Goal: Use online tool/utility: Utilize a website feature to perform a specific function

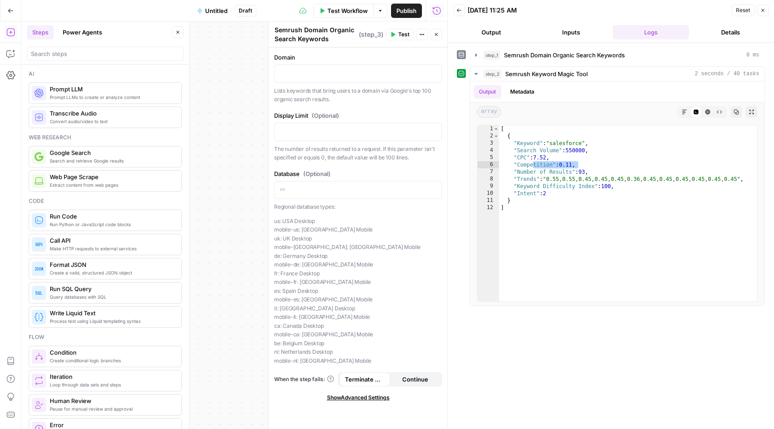
scroll to position [960, 0]
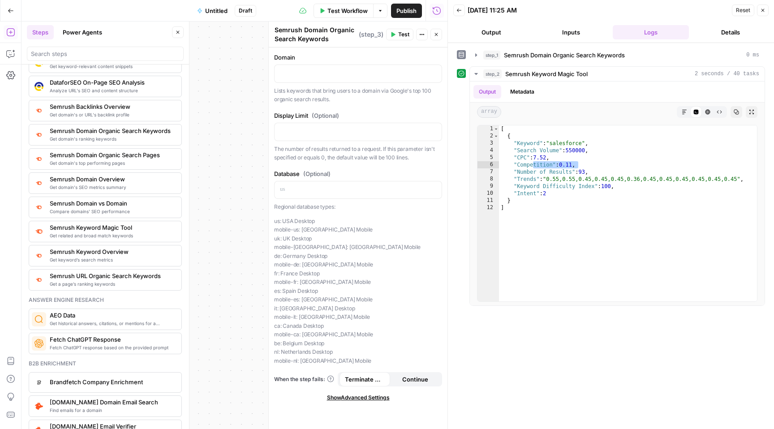
click at [763, 8] on icon "button" at bounding box center [762, 10] width 5 height 5
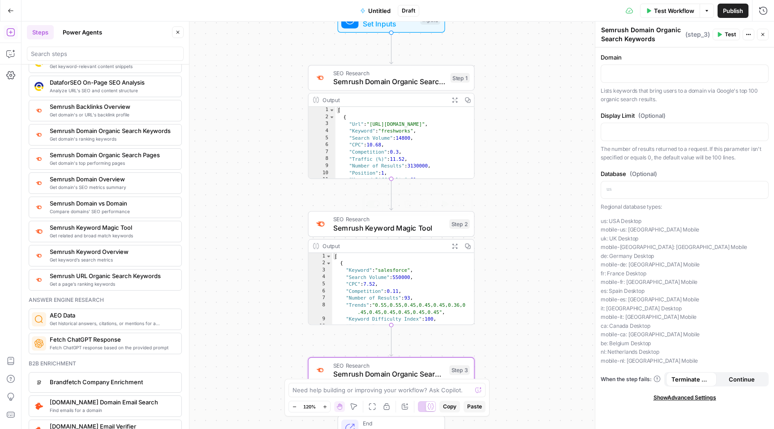
click at [408, 226] on span "Semrush Keyword Magic Tool" at bounding box center [389, 228] width 112 height 11
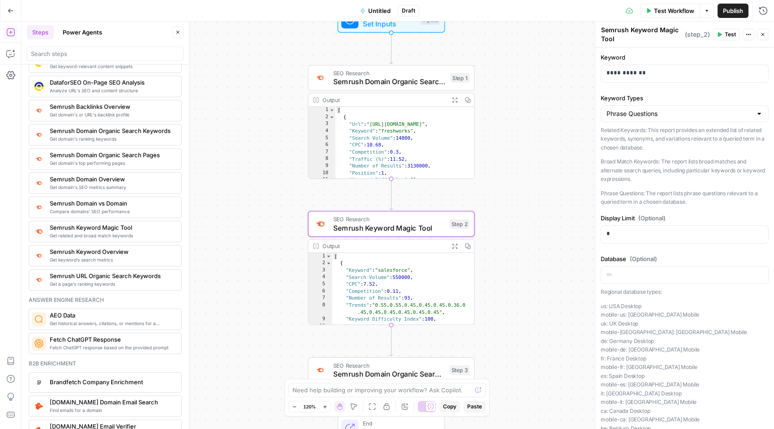
scroll to position [9, 0]
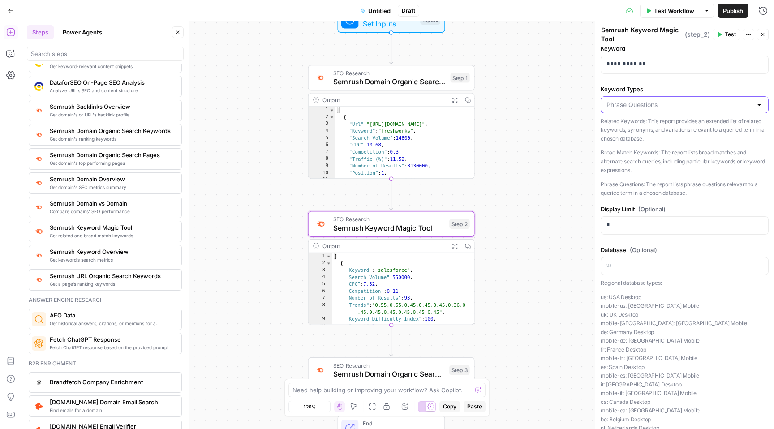
click at [675, 102] on input "Keyword Types" at bounding box center [680, 104] width 146 height 9
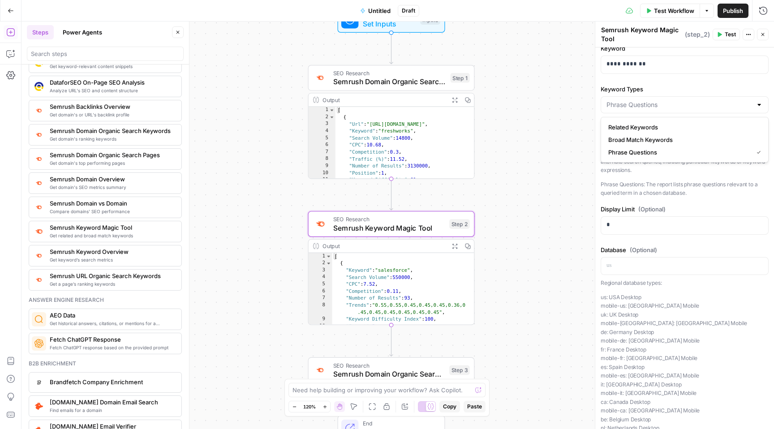
type input "Phrase Questions"
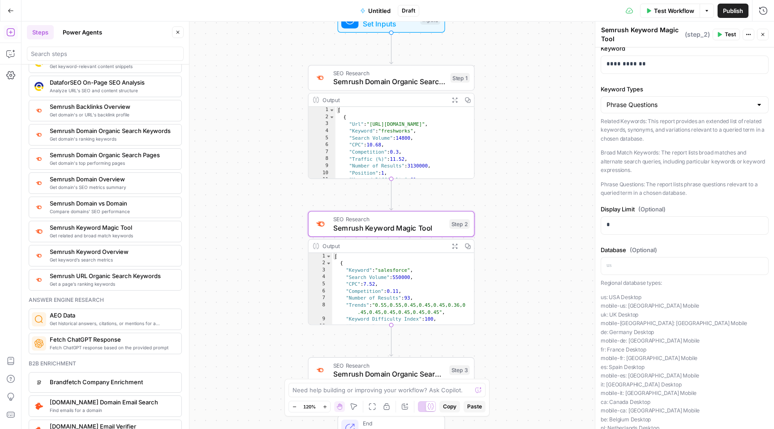
click at [676, 195] on p "Phrase Questions: The report lists phrase questions relevant to a queried term …" at bounding box center [685, 188] width 168 height 17
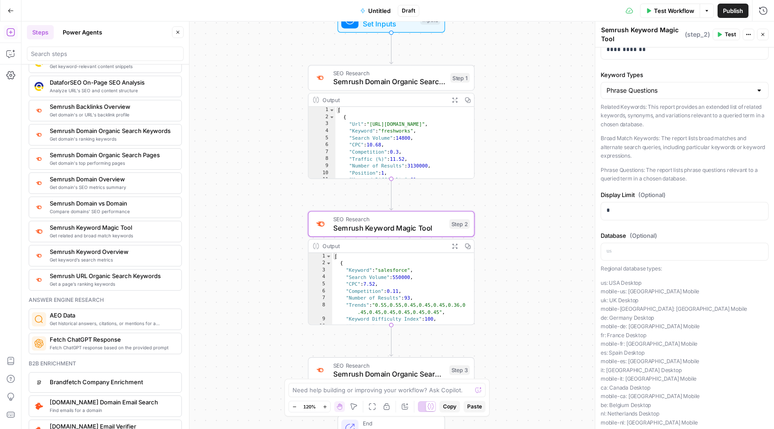
scroll to position [30, 0]
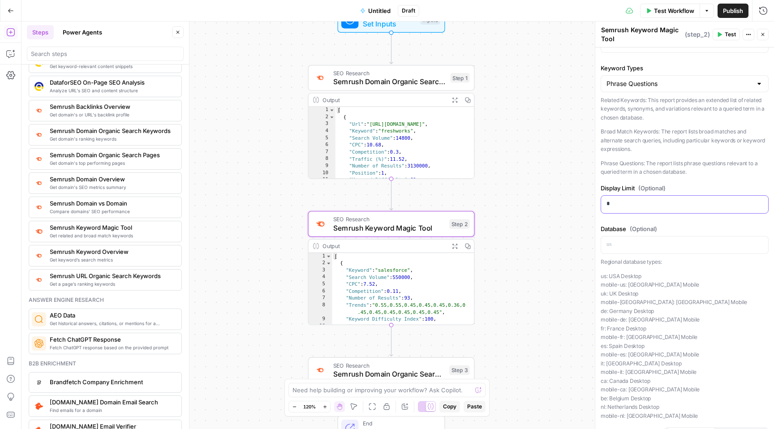
click at [666, 209] on div "*" at bounding box center [684, 204] width 167 height 17
click at [666, 254] on div "Database (Optional) “/” to reference Variables Menu Regional database types: us…" at bounding box center [685, 322] width 168 height 196
click at [670, 247] on p "To enrich screen reader interactions, please activate Accessibility in Grammarl…" at bounding box center [685, 244] width 156 height 9
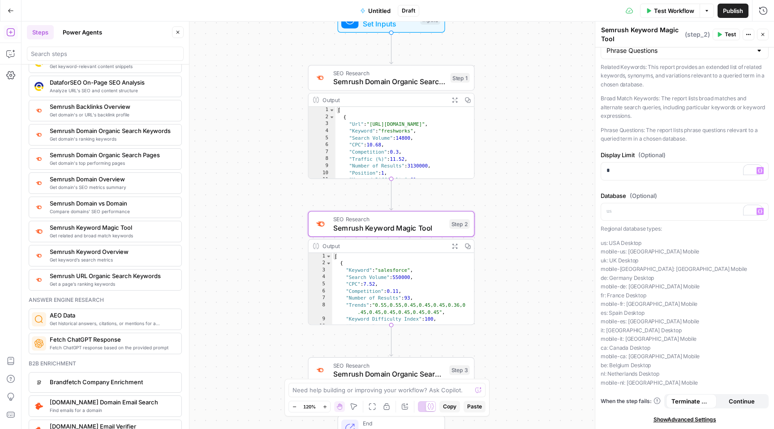
drag, startPoint x: 604, startPoint y: 195, endPoint x: 625, endPoint y: 195, distance: 21.5
click at [625, 195] on label "Database (Optional)" at bounding box center [685, 195] width 168 height 9
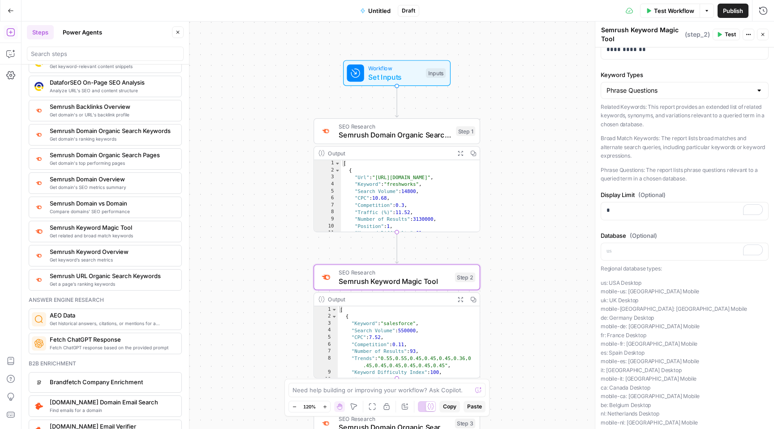
scroll to position [22, 0]
click at [655, 95] on input "Keyword Types" at bounding box center [680, 92] width 146 height 9
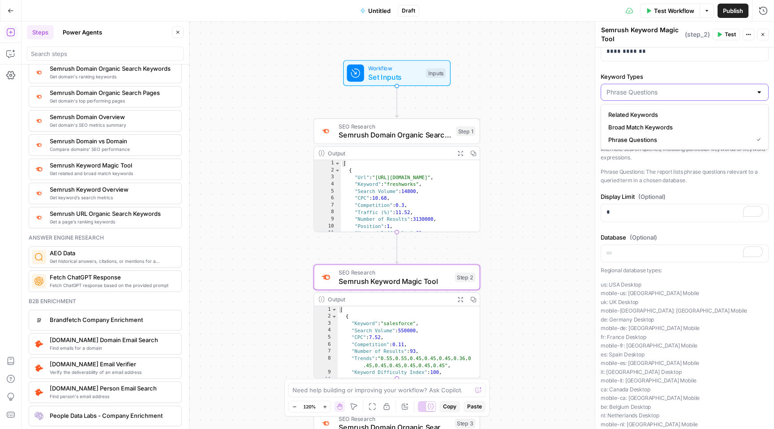
scroll to position [1040, 0]
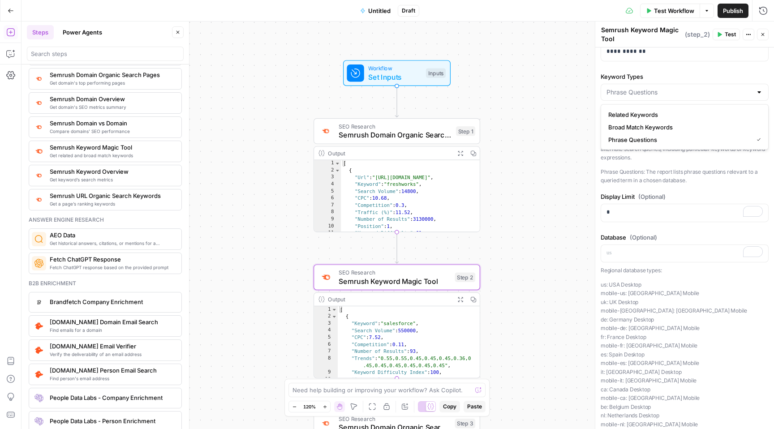
type input "Phrase Questions"
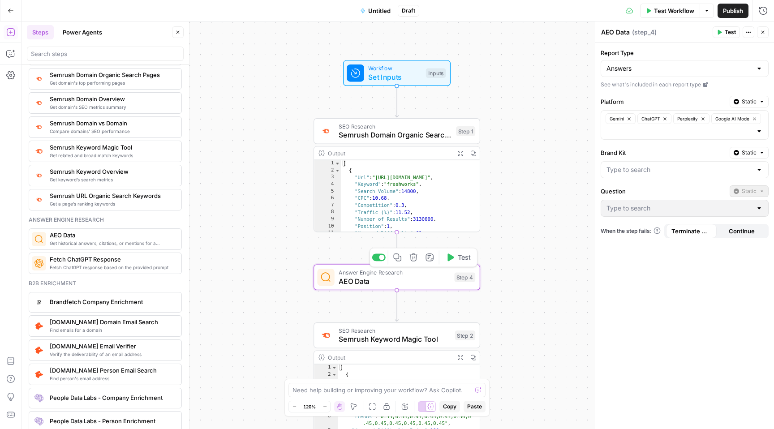
click at [422, 281] on span "AEO Data" at bounding box center [394, 281] width 111 height 11
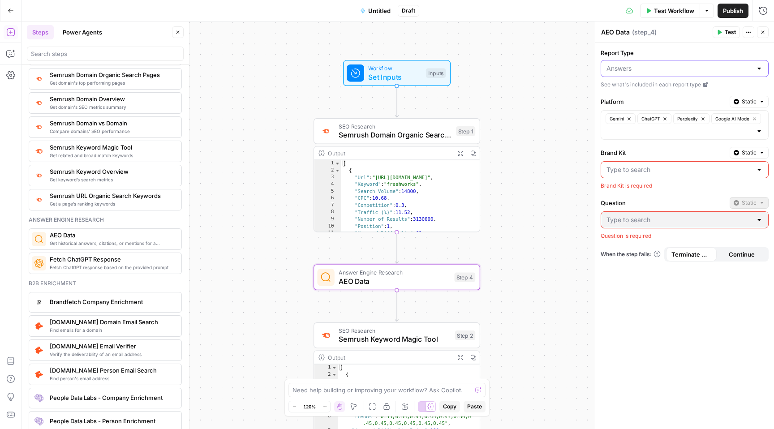
click at [658, 70] on input "Report Type" at bounding box center [680, 68] width 146 height 9
type input "Answers"
click at [657, 54] on label "Report Type" at bounding box center [685, 52] width 168 height 9
click at [657, 64] on input "Answers" at bounding box center [680, 68] width 146 height 9
type input "Answers"
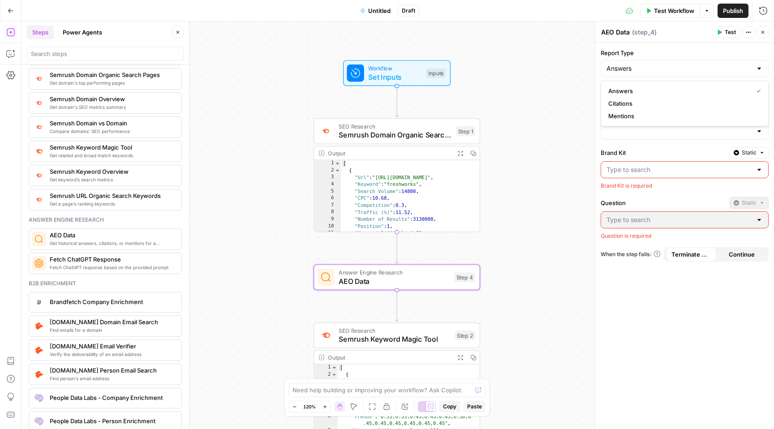
click at [665, 140] on div "Report Type Answers See what's included in each report type Platform Static Gem…" at bounding box center [684, 236] width 179 height 386
click at [752, 98] on span "Static" at bounding box center [749, 102] width 15 height 8
click at [692, 102] on label "Platform" at bounding box center [663, 101] width 125 height 9
click at [0, 0] on input "Platform" at bounding box center [0, 0] width 0 height 0
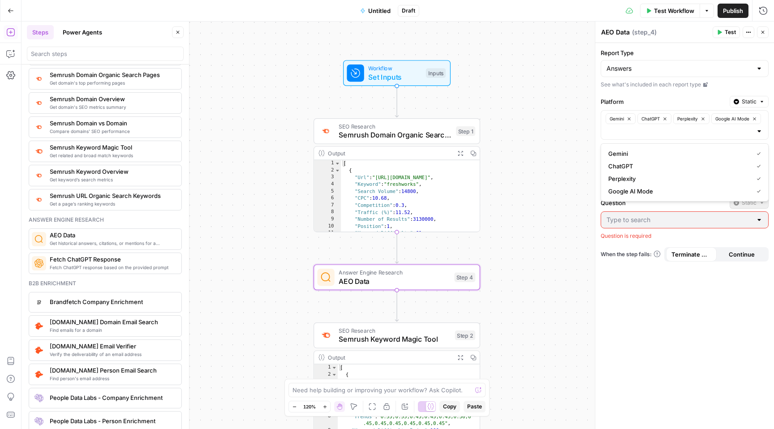
click at [670, 128] on div "Gemini ChatGPT Perplexity Google AI Mode" at bounding box center [685, 125] width 168 height 30
click at [658, 114] on button "ChatGPT" at bounding box center [654, 118] width 34 height 11
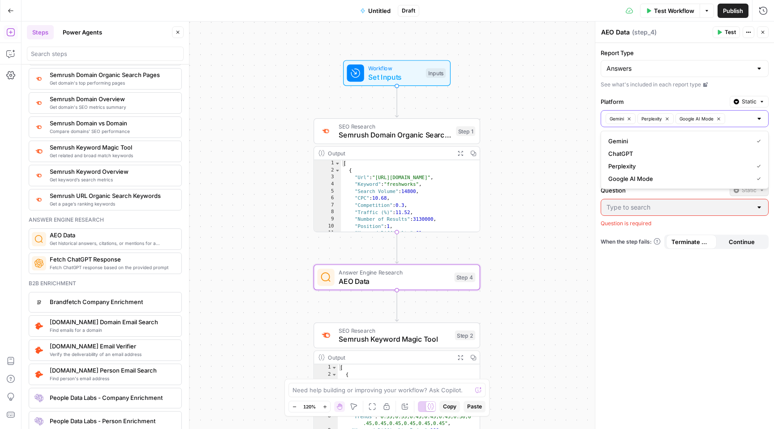
click at [651, 271] on div "Report Type Answers See what's included in each report type Platform Static Gem…" at bounding box center [684, 236] width 179 height 386
click at [671, 213] on div at bounding box center [685, 207] width 168 height 17
click at [761, 207] on div at bounding box center [759, 207] width 7 height 9
click at [662, 69] on input "Report Type" at bounding box center [680, 68] width 146 height 9
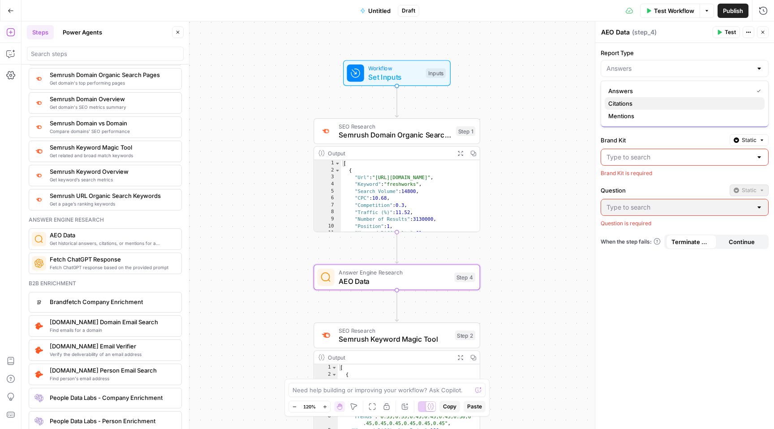
click at [663, 104] on span "Citations" at bounding box center [682, 103] width 149 height 9
type input "Citations"
click at [663, 71] on input "Report Type" at bounding box center [680, 68] width 146 height 9
click at [655, 117] on span "Mentions" at bounding box center [682, 116] width 149 height 9
type input "Mentions"
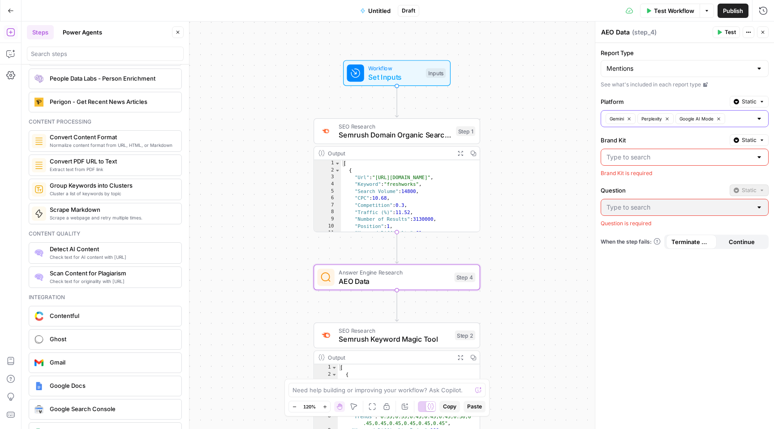
scroll to position [1376, 0]
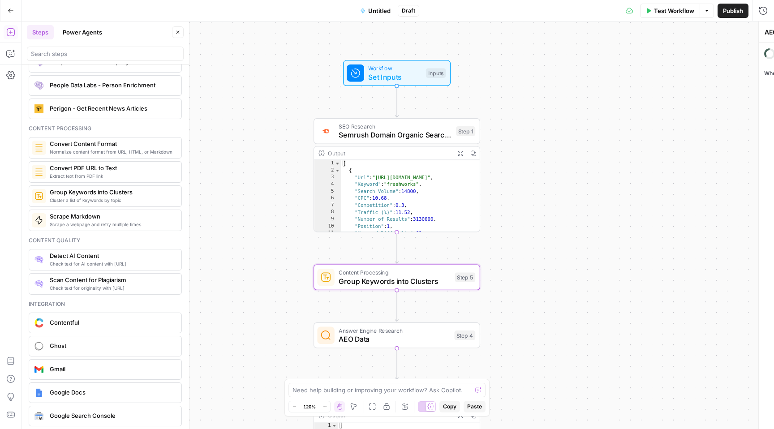
type textarea "Group Keywords into Clusters"
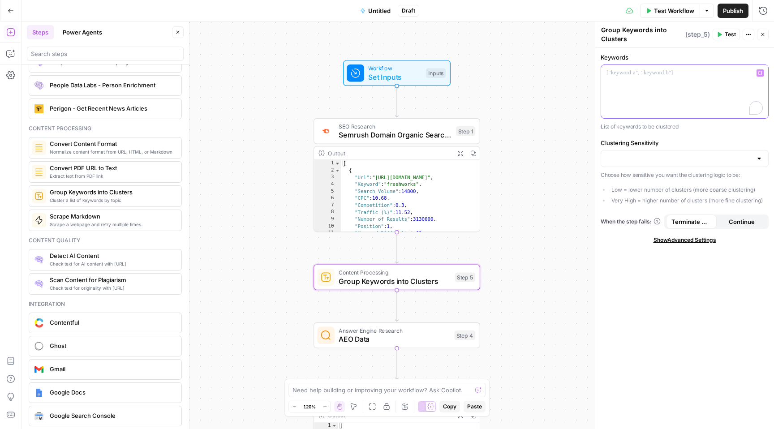
click at [645, 99] on div "To enrich screen reader interactions, please activate Accessibility in Grammarl…" at bounding box center [684, 91] width 167 height 53
click at [665, 161] on input "Clustering Sensitivity" at bounding box center [680, 158] width 146 height 9
click at [669, 146] on label "Clustering Sensitivity" at bounding box center [685, 142] width 168 height 9
click at [669, 154] on input "Clustering Sensitivity" at bounding box center [680, 158] width 146 height 9
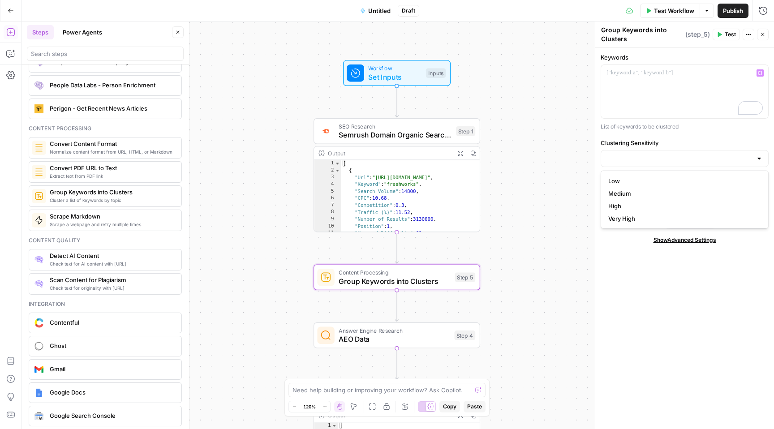
click at [671, 143] on label "Clustering Sensitivity" at bounding box center [685, 142] width 168 height 9
click at [671, 154] on input "Clustering Sensitivity" at bounding box center [680, 158] width 146 height 9
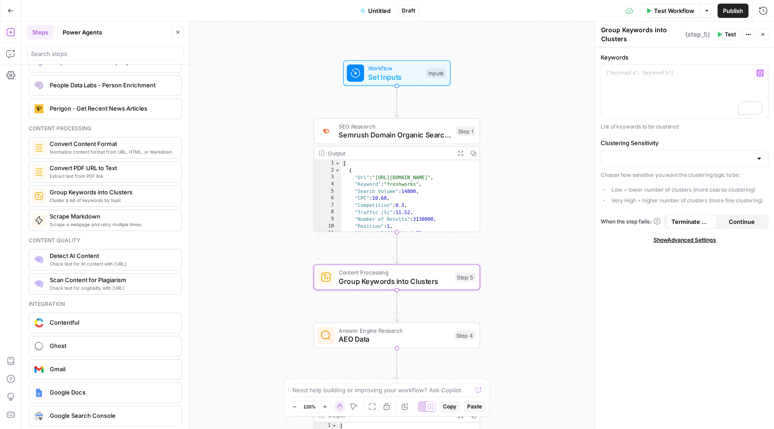
click at [671, 143] on label "Clustering Sensitivity" at bounding box center [685, 142] width 168 height 9
click at [671, 154] on input "Clustering Sensitivity" at bounding box center [680, 158] width 146 height 9
click at [669, 197] on span "Medium" at bounding box center [682, 193] width 149 height 9
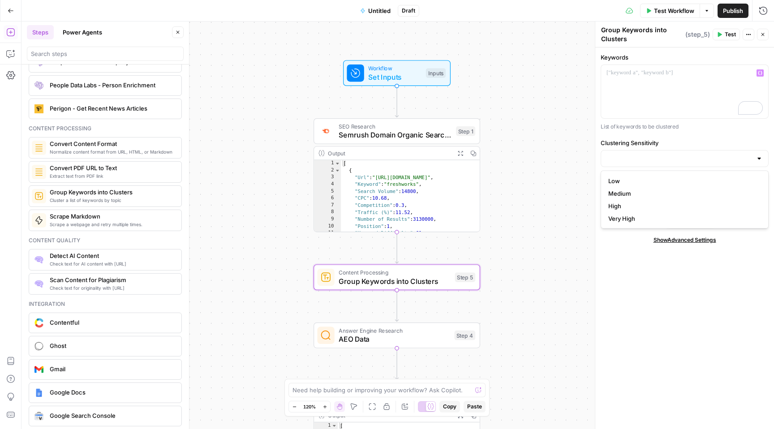
type input "Medium"
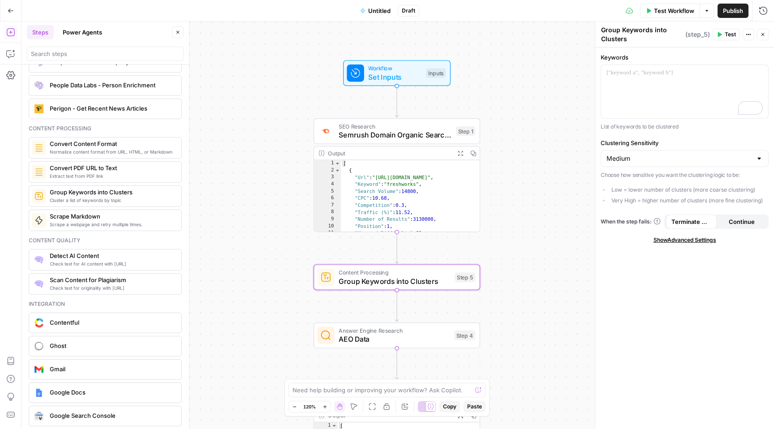
drag, startPoint x: 665, startPoint y: 189, endPoint x: 713, endPoint y: 192, distance: 47.5
click at [714, 192] on li "Low = lower number of clusters (more coarse clustering)" at bounding box center [689, 190] width 159 height 8
click at [674, 201] on li "Very High = higher number of clusters (more fine clustering)" at bounding box center [689, 201] width 159 height 8
drag, startPoint x: 647, startPoint y: 201, endPoint x: 692, endPoint y: 201, distance: 45.2
click at [693, 201] on li "Very High = higher number of clusters (more fine clustering)" at bounding box center [689, 201] width 159 height 8
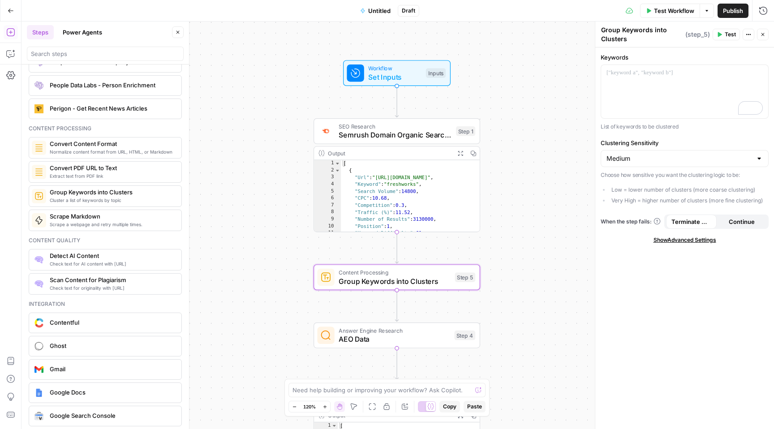
click at [646, 207] on div "Choose how sensitive you want the clustering logic to be: Low = lower number of…" at bounding box center [685, 189] width 168 height 37
click at [678, 98] on div "To enrich screen reader interactions, please activate Accessibility in Grammarl…" at bounding box center [684, 91] width 167 height 53
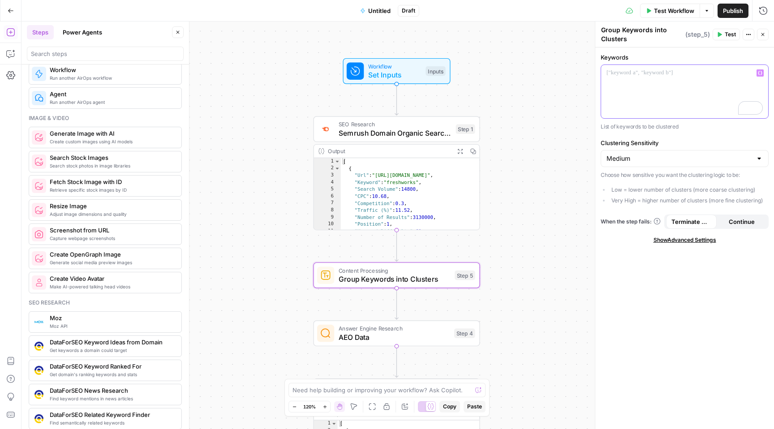
scroll to position [555, 0]
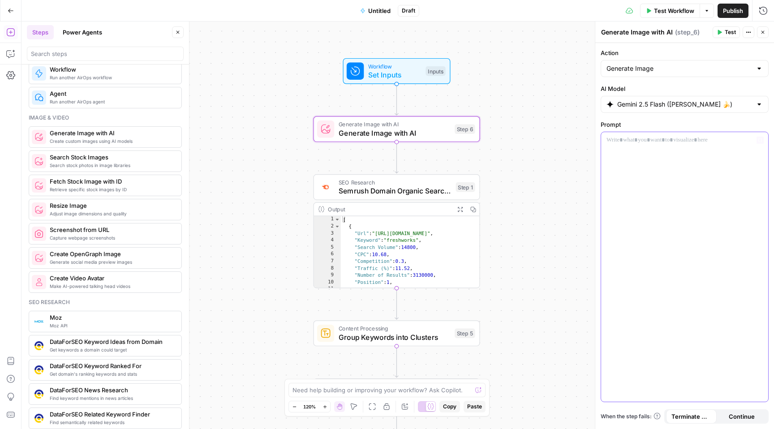
click at [627, 163] on div at bounding box center [684, 267] width 167 height 270
click at [731, 34] on span "Test" at bounding box center [730, 32] width 11 height 8
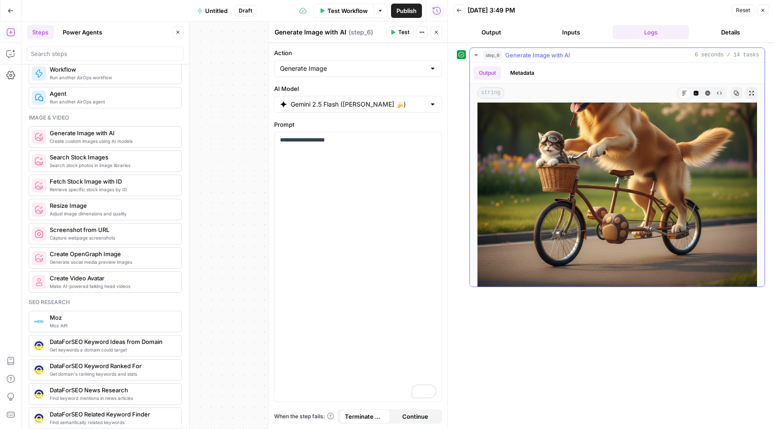
scroll to position [103, 0]
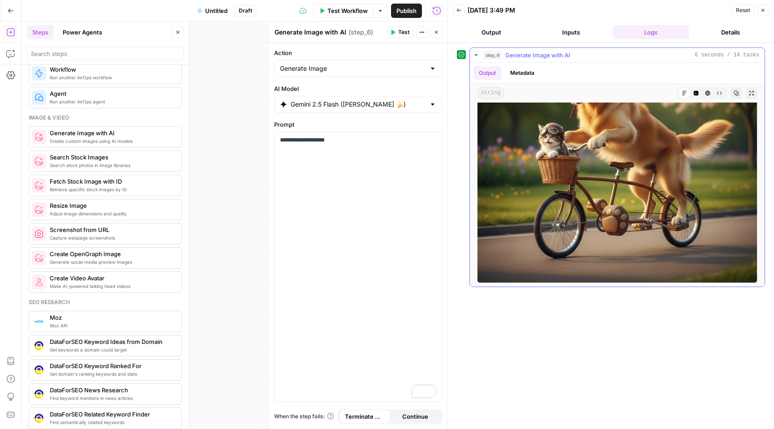
click at [720, 94] on icon "button" at bounding box center [719, 92] width 5 height 5
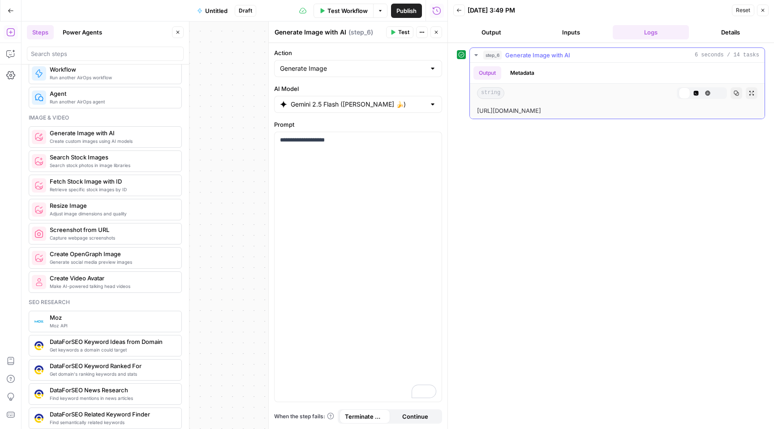
scroll to position [0, 0]
click at [659, 115] on div "[URL][DOMAIN_NAME]" at bounding box center [617, 110] width 280 height 9
copy div "[URL][DOMAIN_NAME]"
